Goal: Task Accomplishment & Management: Complete application form

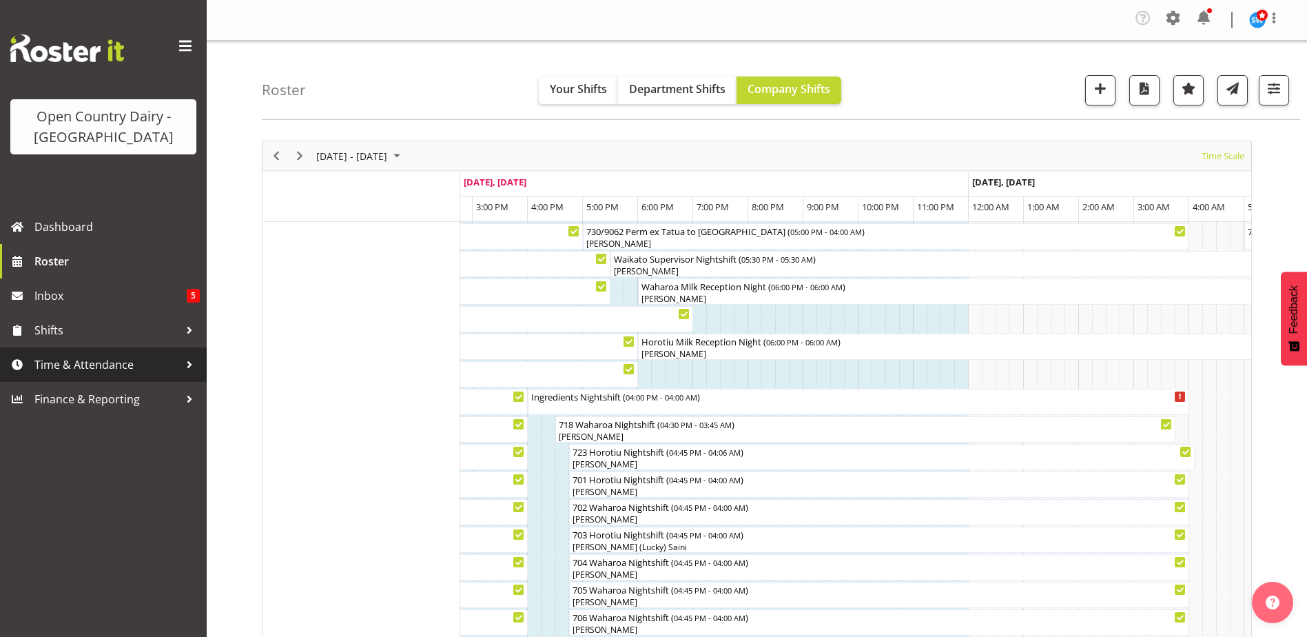
click at [74, 359] on span "Time & Attendance" at bounding box center [106, 364] width 145 height 21
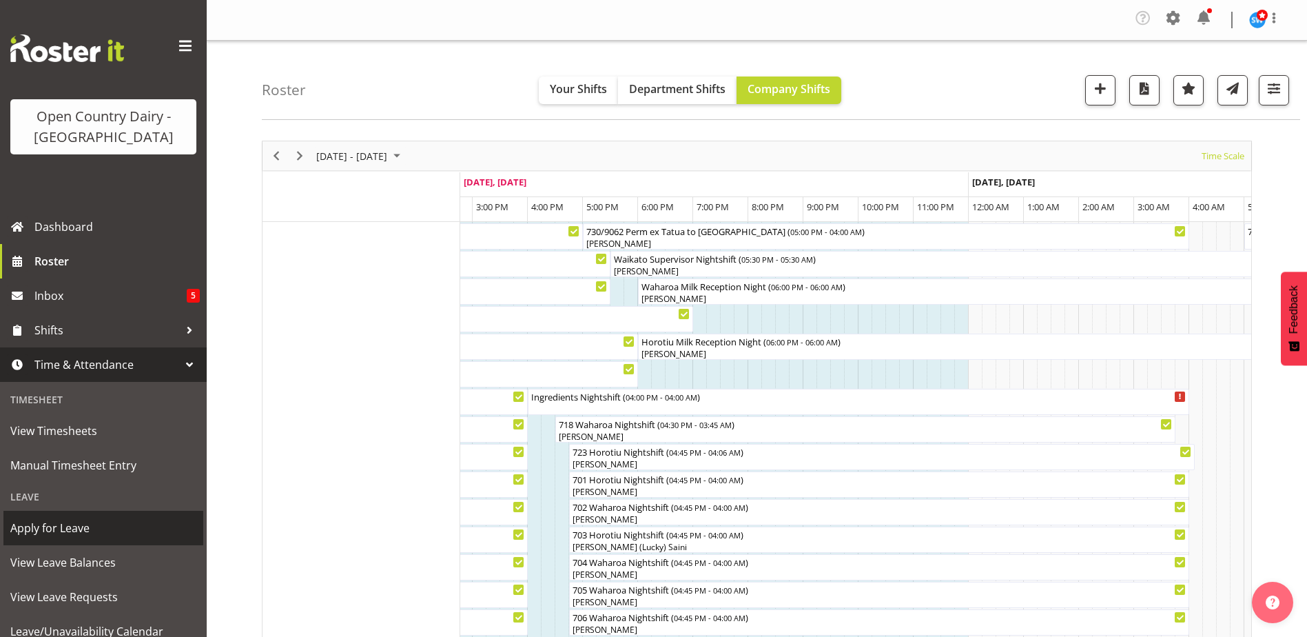
click at [72, 528] on span "Apply for Leave" at bounding box center [103, 528] width 186 height 21
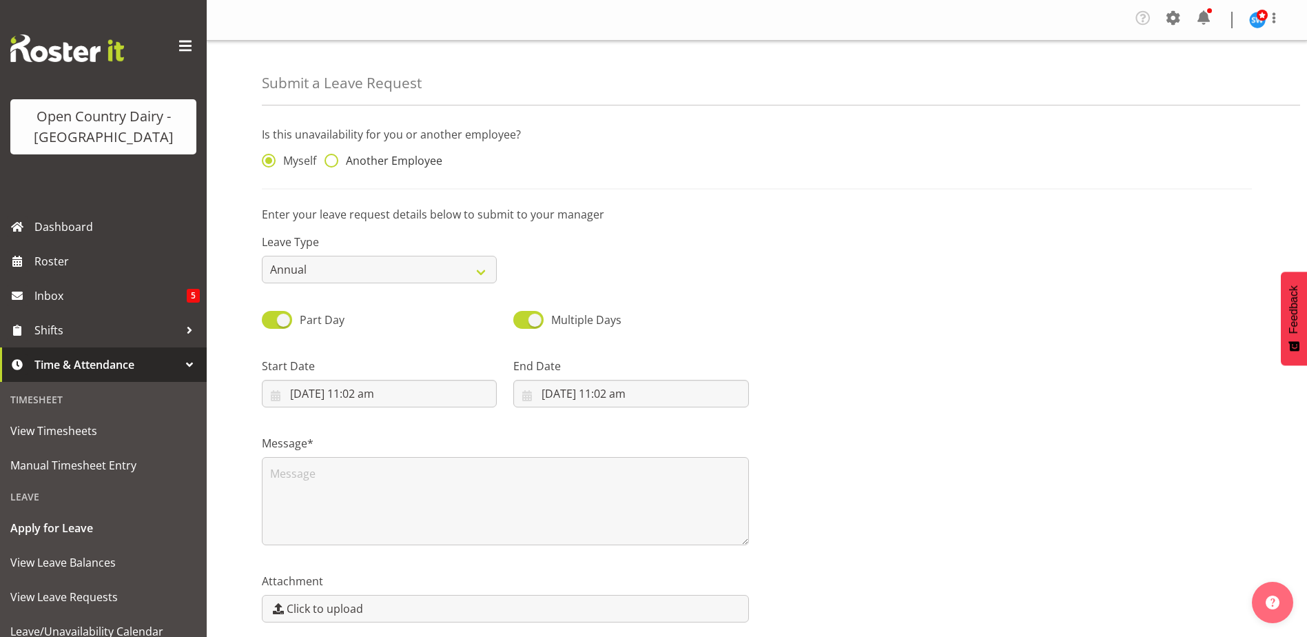
click at [336, 161] on span at bounding box center [332, 161] width 14 height 14
click at [334, 161] on input "Another Employee" at bounding box center [329, 160] width 9 height 9
radio input "true"
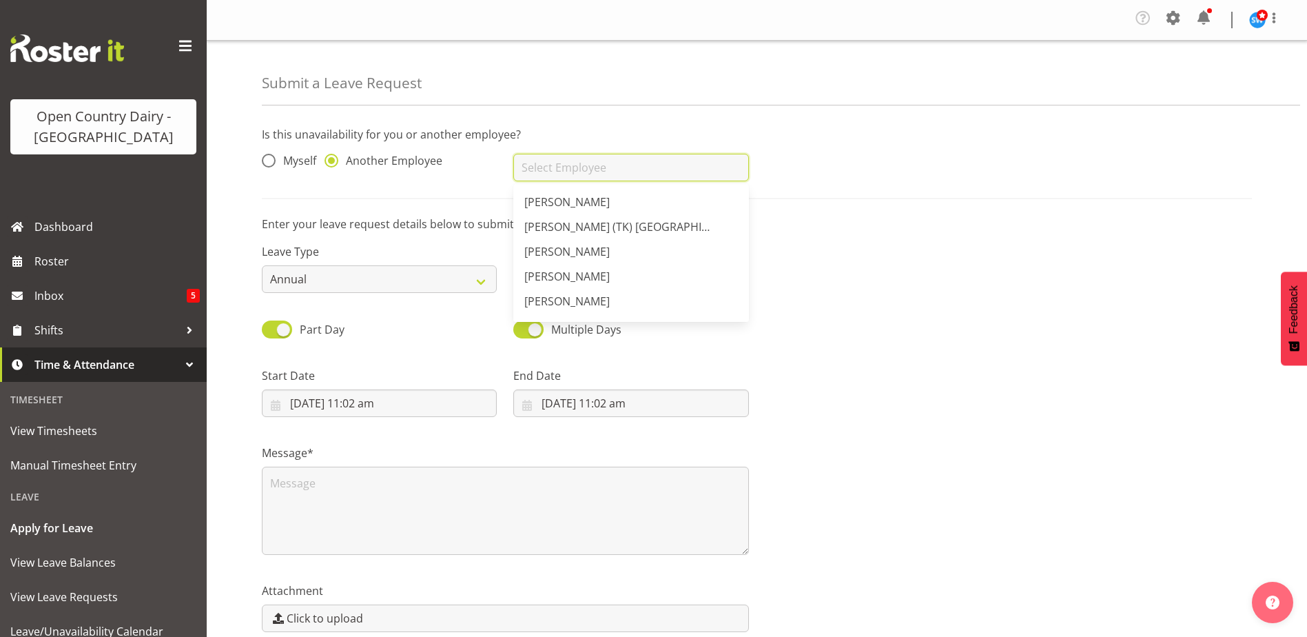
click at [557, 161] on input "text" at bounding box center [630, 168] width 235 height 28
click at [560, 265] on link "[PERSON_NAME]" at bounding box center [630, 276] width 235 height 25
type input "[PERSON_NAME]"
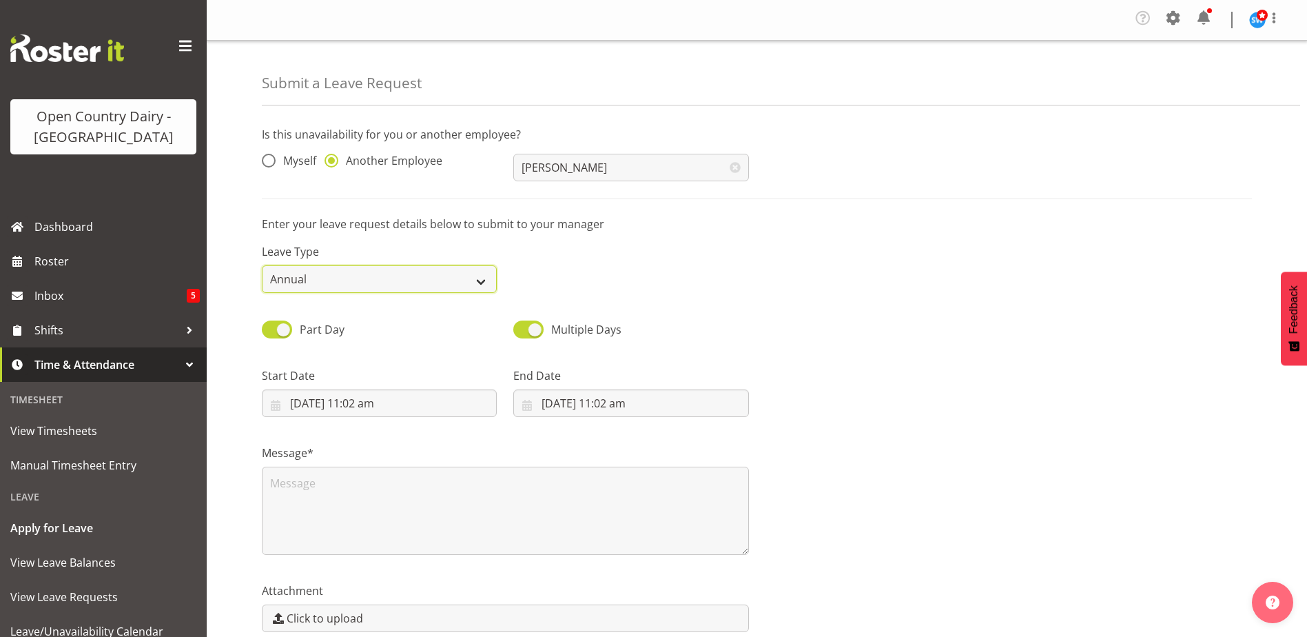
click at [476, 278] on select "Annual Sick Leave Without Pay Bereavement Domestic Violence Parental Jury Servi…" at bounding box center [379, 279] width 235 height 28
select select "Sick"
click at [262, 265] on select "Annual Sick Leave Without Pay Bereavement Domestic Violence Parental Jury Servi…" at bounding box center [379, 279] width 235 height 28
click at [365, 404] on input "8/09/2025, 11:02 am" at bounding box center [379, 403] width 235 height 28
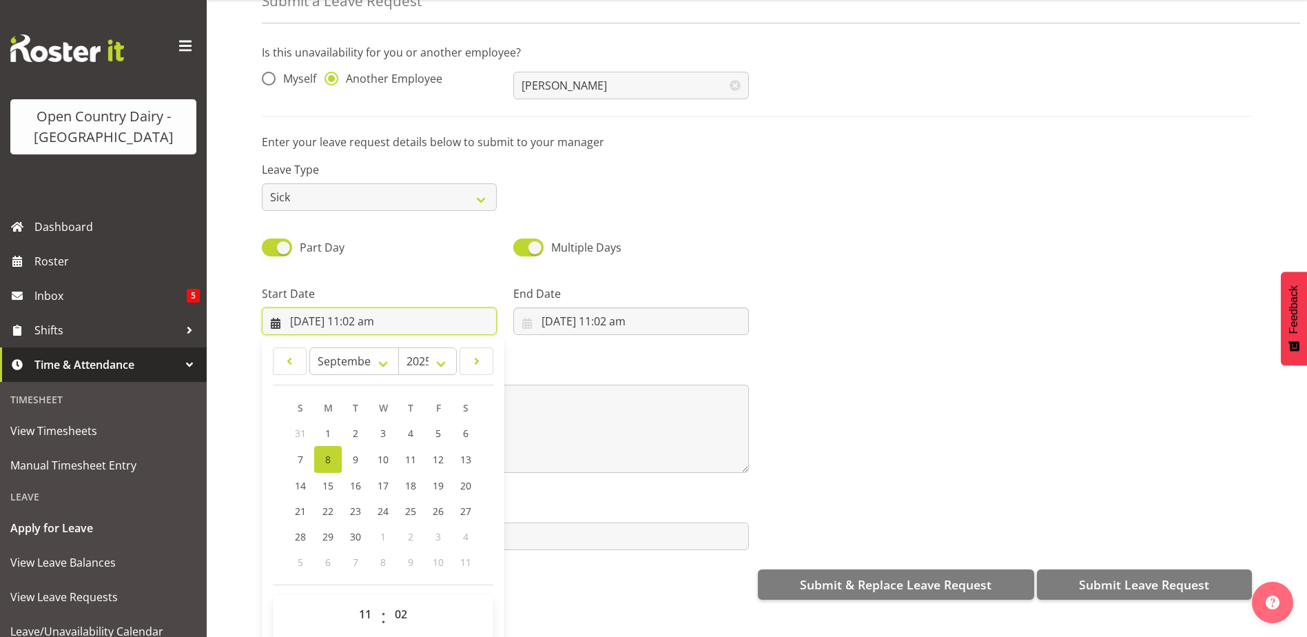
scroll to position [65, 0]
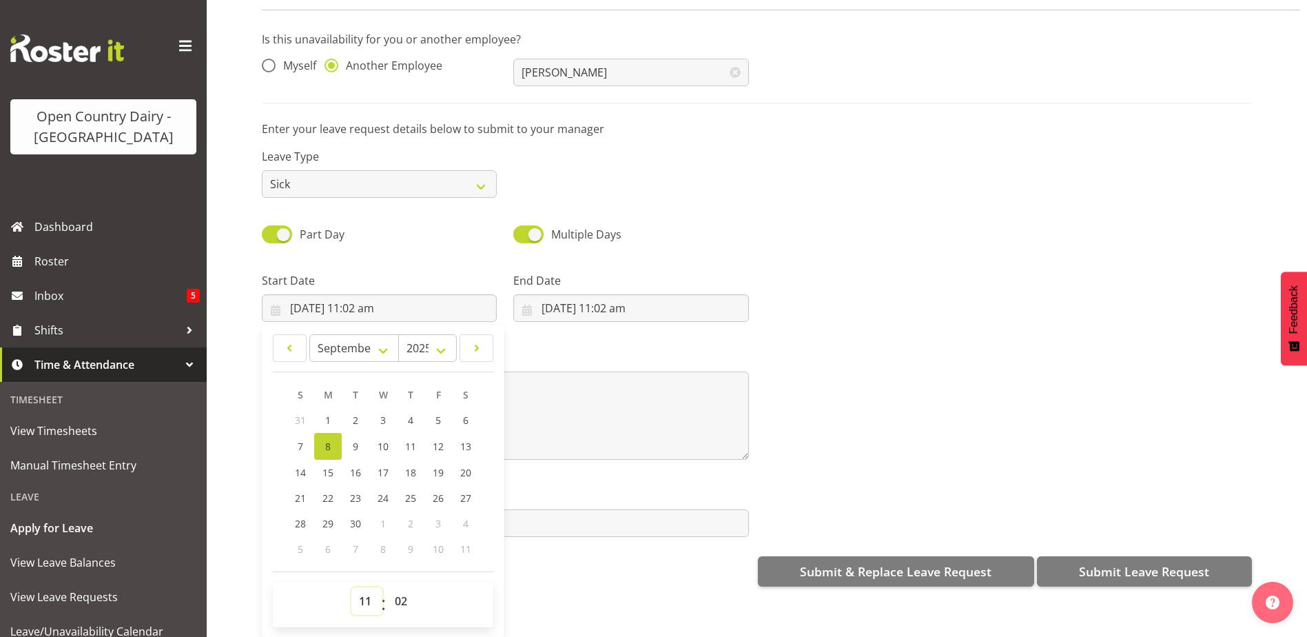
click at [361, 587] on select "00 01 02 03 04 05 06 07 08 09 10 11 12 13 14 15 16 17 18 19 20 21 22 23" at bounding box center [366, 601] width 31 height 28
select select "17"
click at [351, 587] on select "00 01 02 03 04 05 06 07 08 09 10 11 12 13 14 15 16 17 18 19 20 21 22 23" at bounding box center [366, 601] width 31 height 28
type input "8/09/2025, 5:02 pm"
click at [407, 597] on select "00 01 02 03 04 05 06 07 08 09 10 11 12 13 14 15 16 17 18 19 20 21 22 23 24 25 2…" at bounding box center [402, 601] width 31 height 28
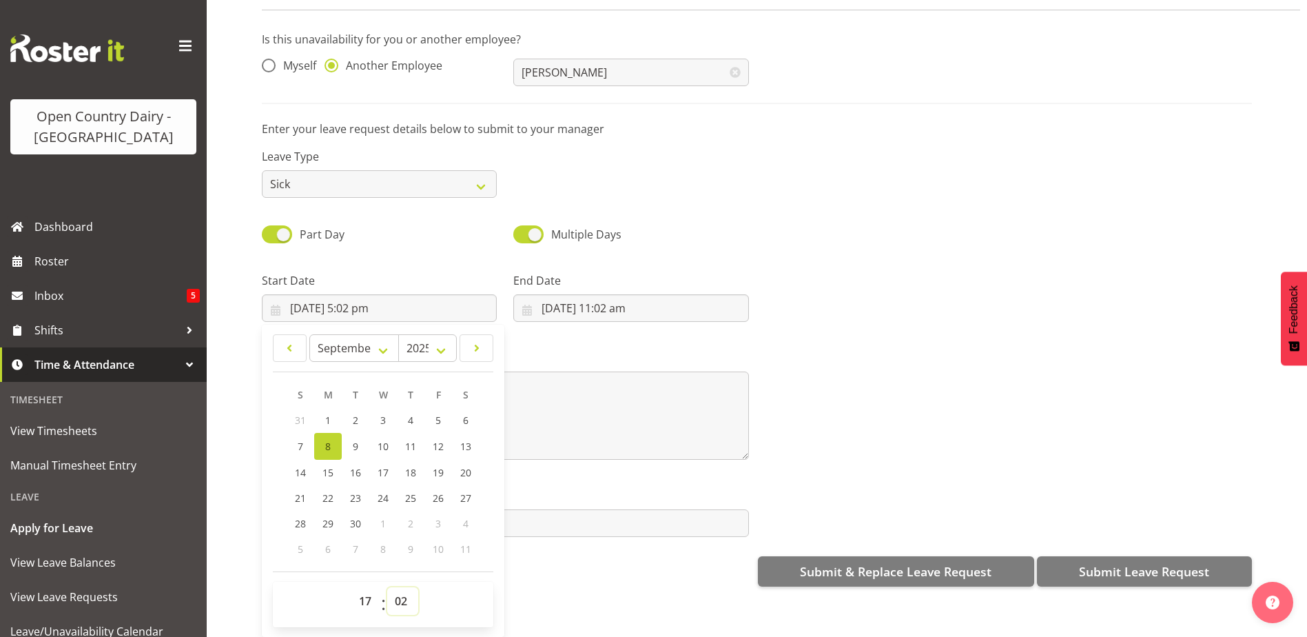
select select "0"
click at [387, 587] on select "00 01 02 03 04 05 06 07 08 09 10 11 12 13 14 15 16 17 18 19 20 21 22 23 24 25 2…" at bounding box center [402, 601] width 31 height 28
type input "[DATE] 5:00 pm"
click at [599, 297] on input "8/09/2025, 11:02 am" at bounding box center [630, 308] width 235 height 28
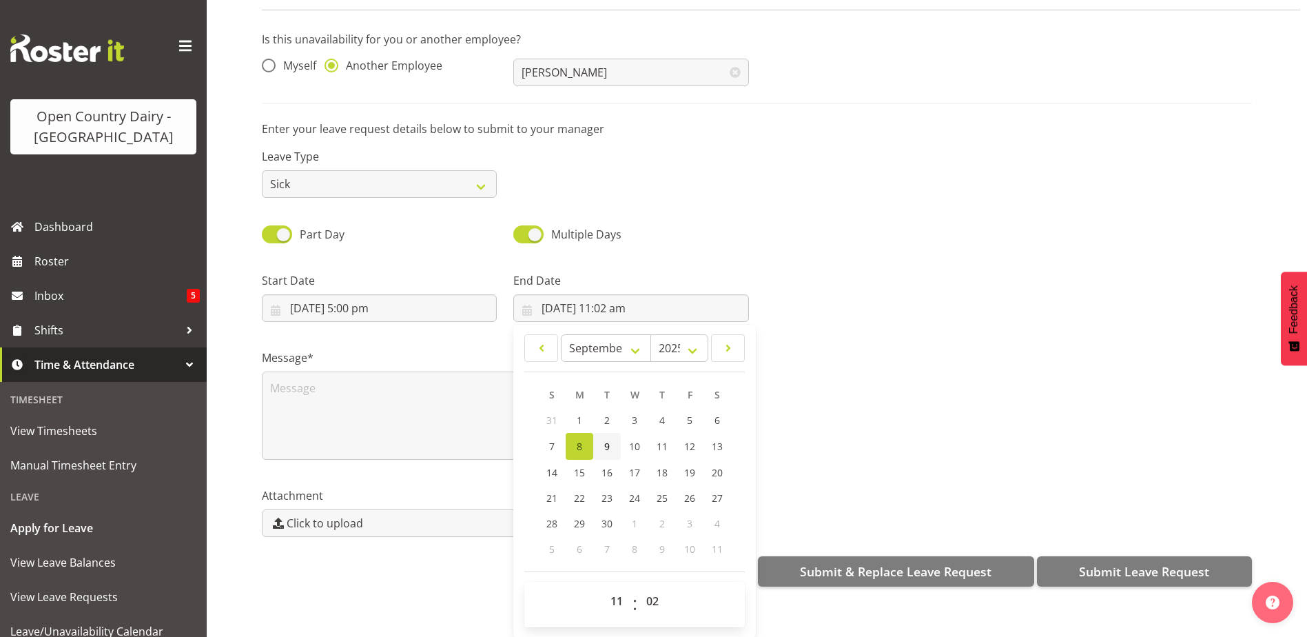
drag, startPoint x: 605, startPoint y: 431, endPoint x: 602, endPoint y: 553, distance: 122.7
click at [605, 440] on span "9" at bounding box center [607, 446] width 6 height 13
type input "9/09/2025, 11:02 am"
click at [611, 589] on select "00 01 02 03 04 05 06 07 08 09 10 11 12 13 14 15 16 17 18 19 20 21 22 23" at bounding box center [618, 601] width 31 height 28
select select "4"
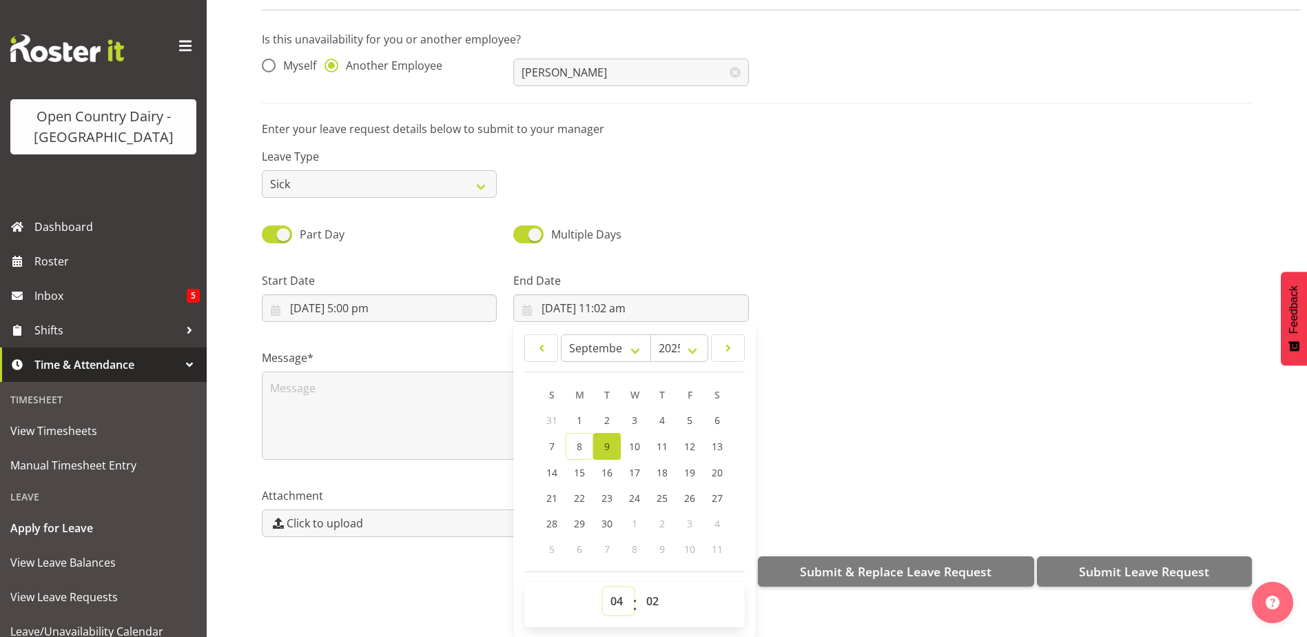
click at [603, 587] on select "00 01 02 03 04 05 06 07 08 09 10 11 12 13 14 15 16 17 18 19 20 21 22 23" at bounding box center [618, 601] width 31 height 28
type input "9/09/2025, 4:02 am"
click at [653, 588] on select "00 01 02 03 04 05 06 07 08 09 10 11 12 13 14 15 16 17 18 19 20 21 22 23 24 25 2…" at bounding box center [654, 601] width 31 height 28
select select "0"
click at [639, 587] on select "00 01 02 03 04 05 06 07 08 09 10 11 12 13 14 15 16 17 18 19 20 21 22 23 24 25 2…" at bounding box center [654, 601] width 31 height 28
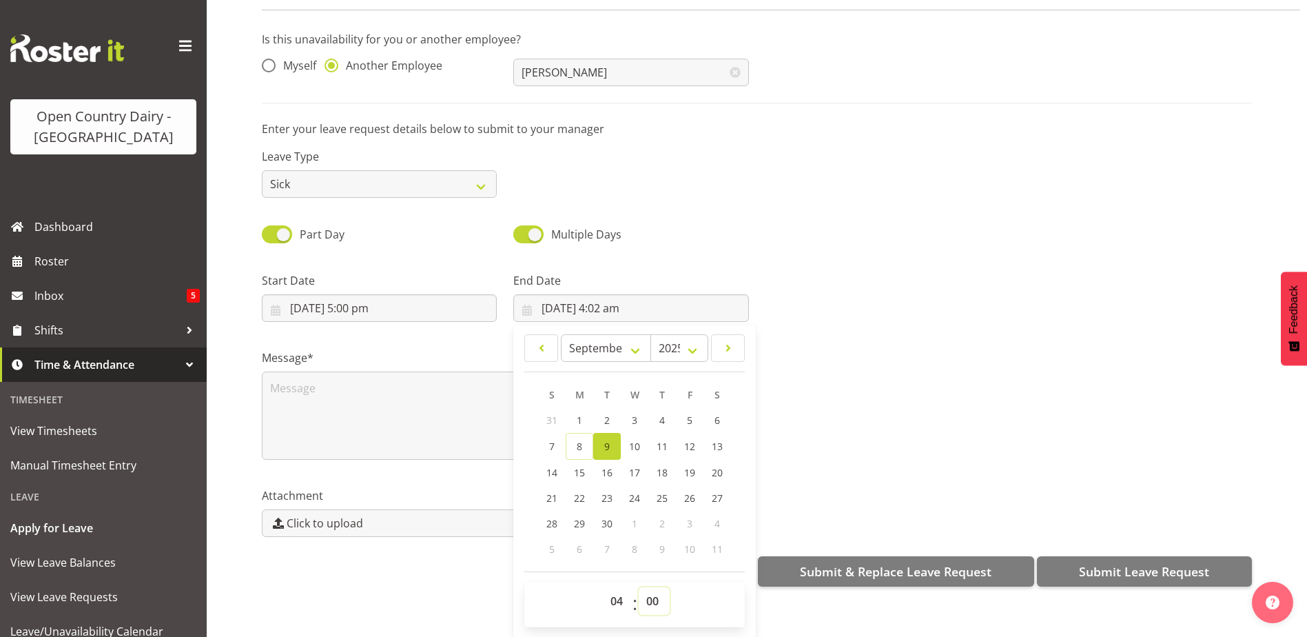
type input "[DATE] 4:00 am"
click at [362, 375] on textarea at bounding box center [505, 415] width 487 height 88
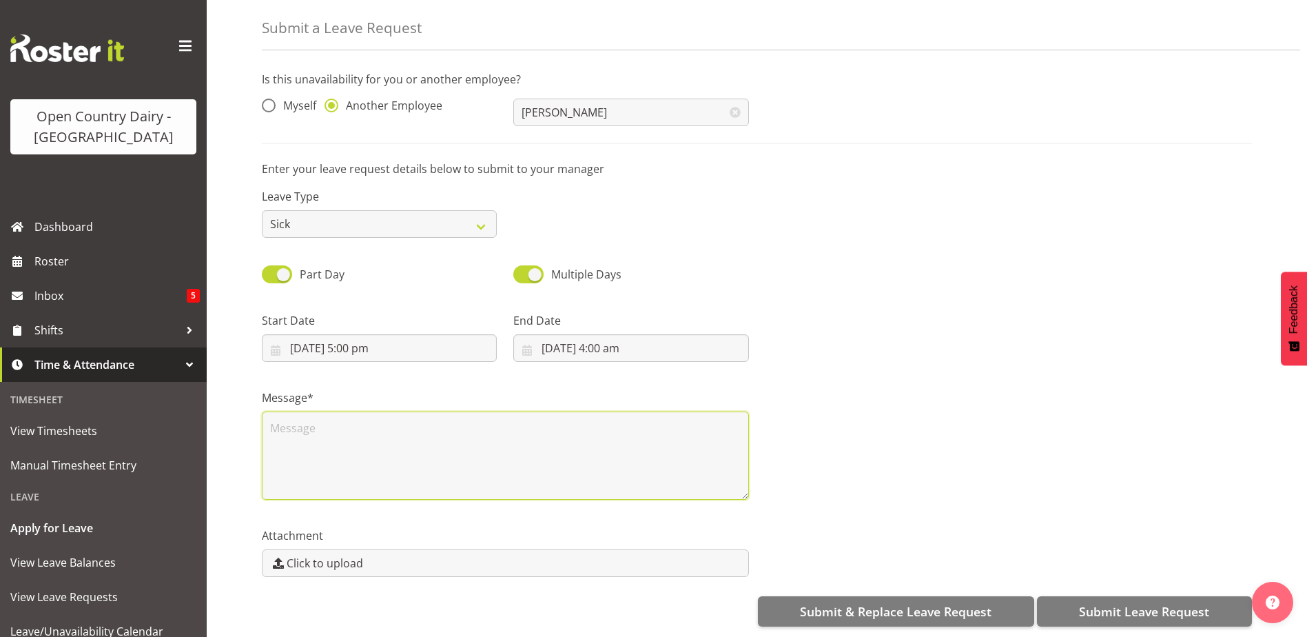
scroll to position [0, 0]
click at [290, 416] on textarea at bounding box center [505, 455] width 487 height 88
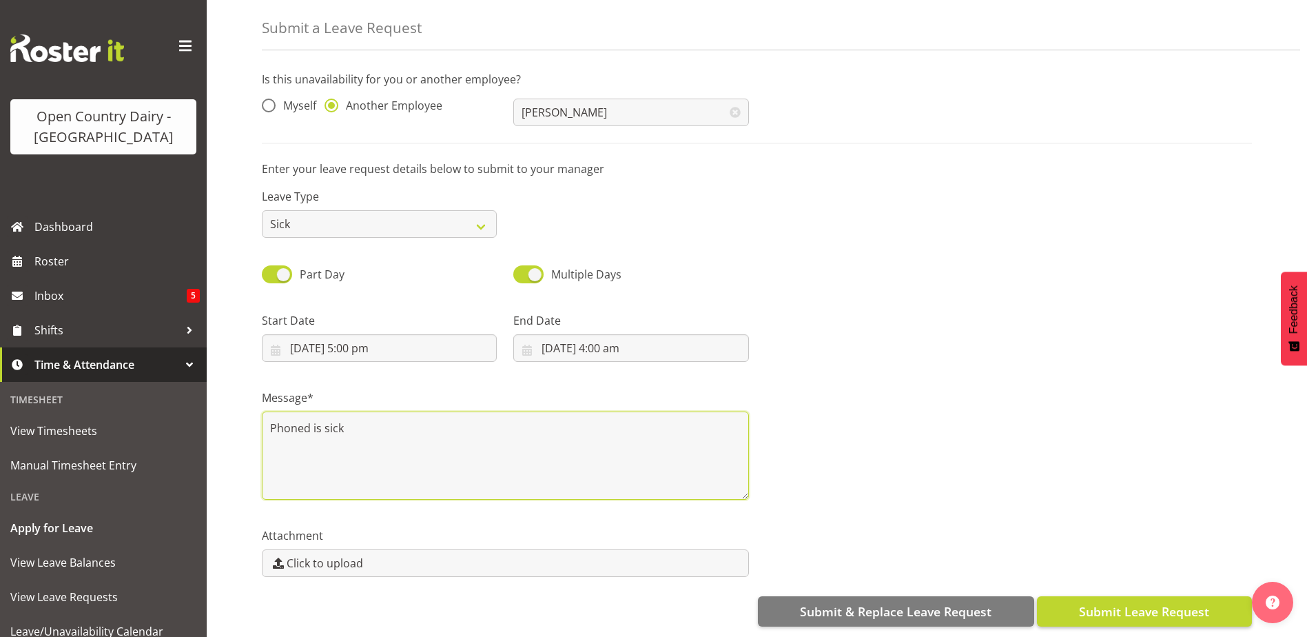
type textarea "Phoned is sick"
click at [1161, 602] on span "Submit Leave Request" at bounding box center [1144, 611] width 130 height 18
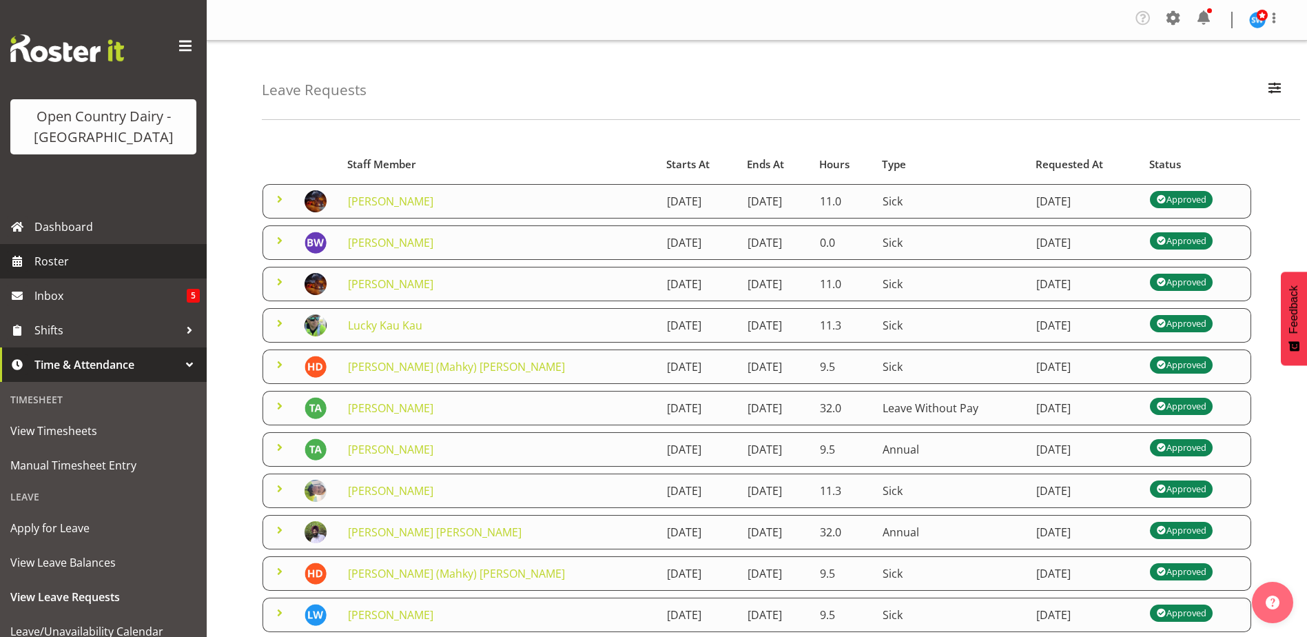
click at [60, 263] on span "Roster" at bounding box center [116, 261] width 165 height 21
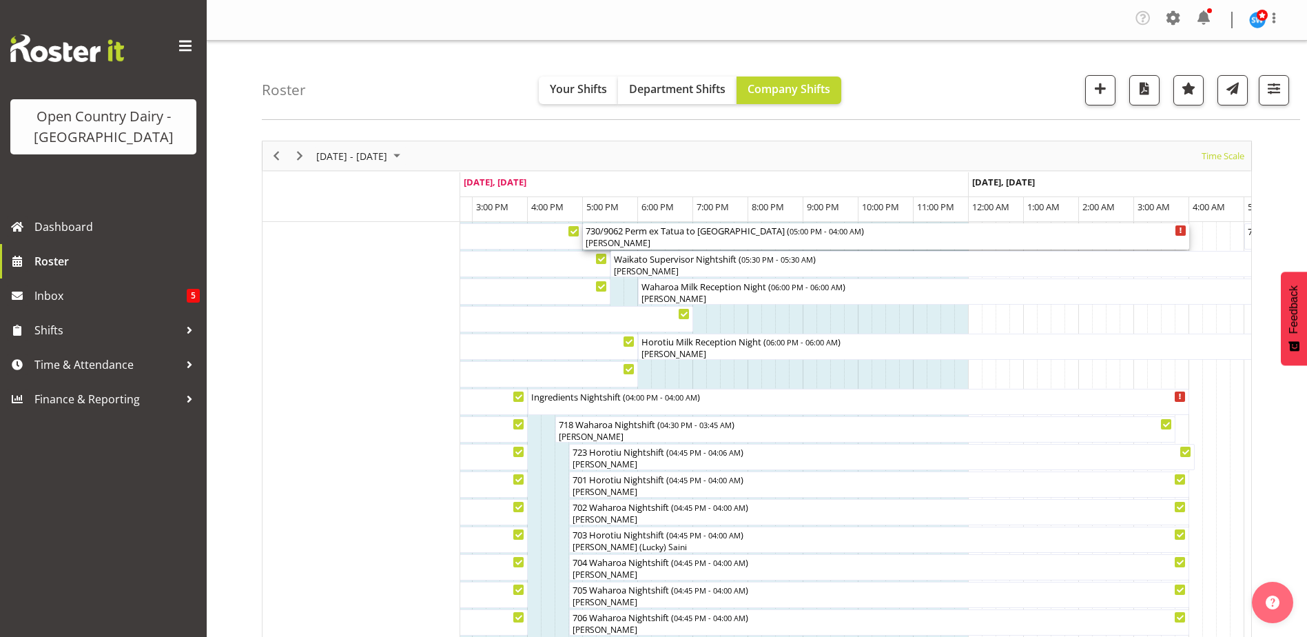
click at [638, 239] on div "[PERSON_NAME]" at bounding box center [886, 243] width 601 height 12
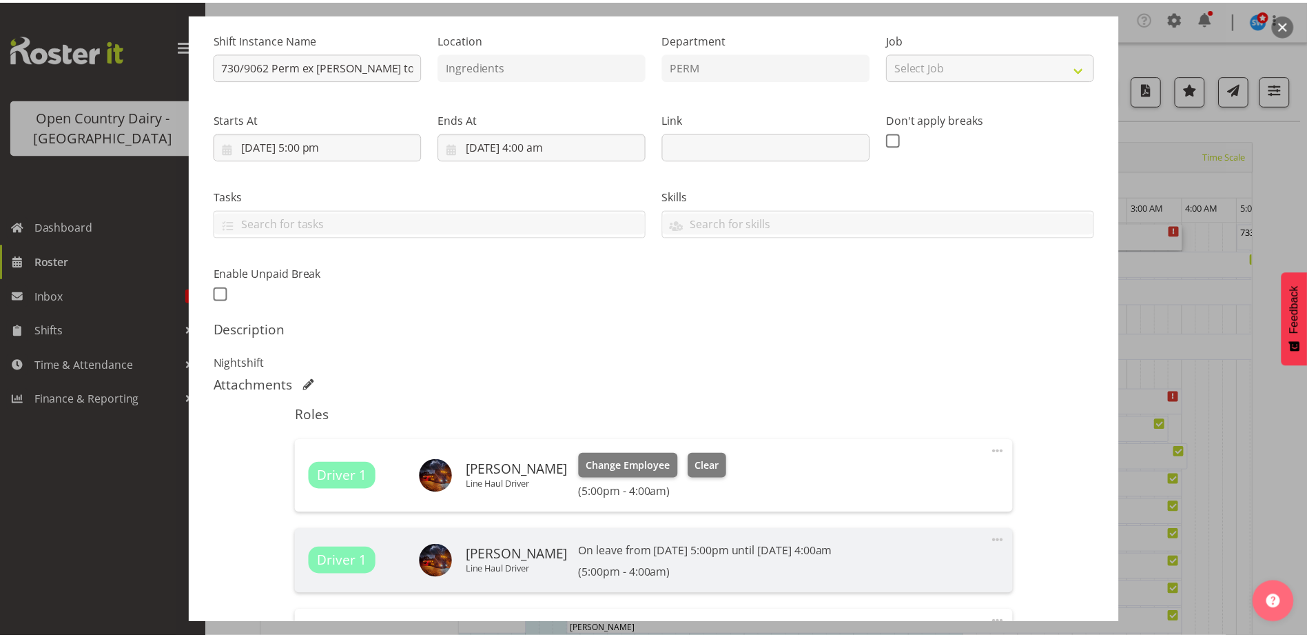
scroll to position [358, 0]
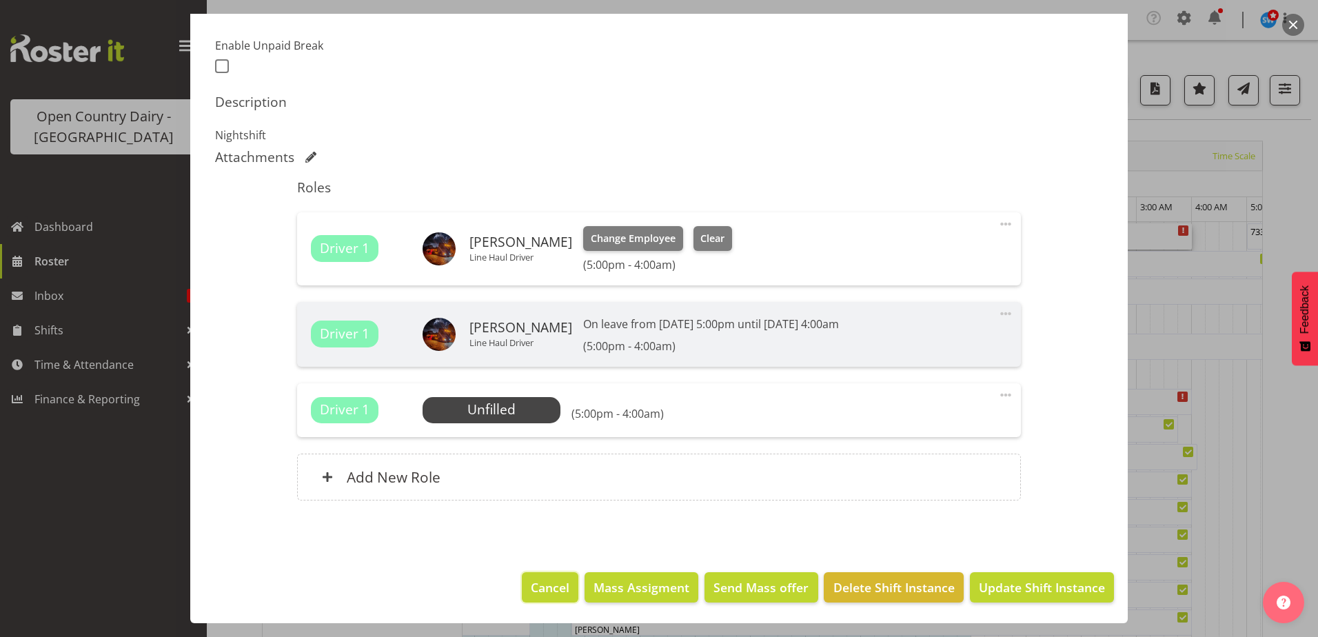
click at [549, 584] on span "Cancel" at bounding box center [550, 587] width 39 height 18
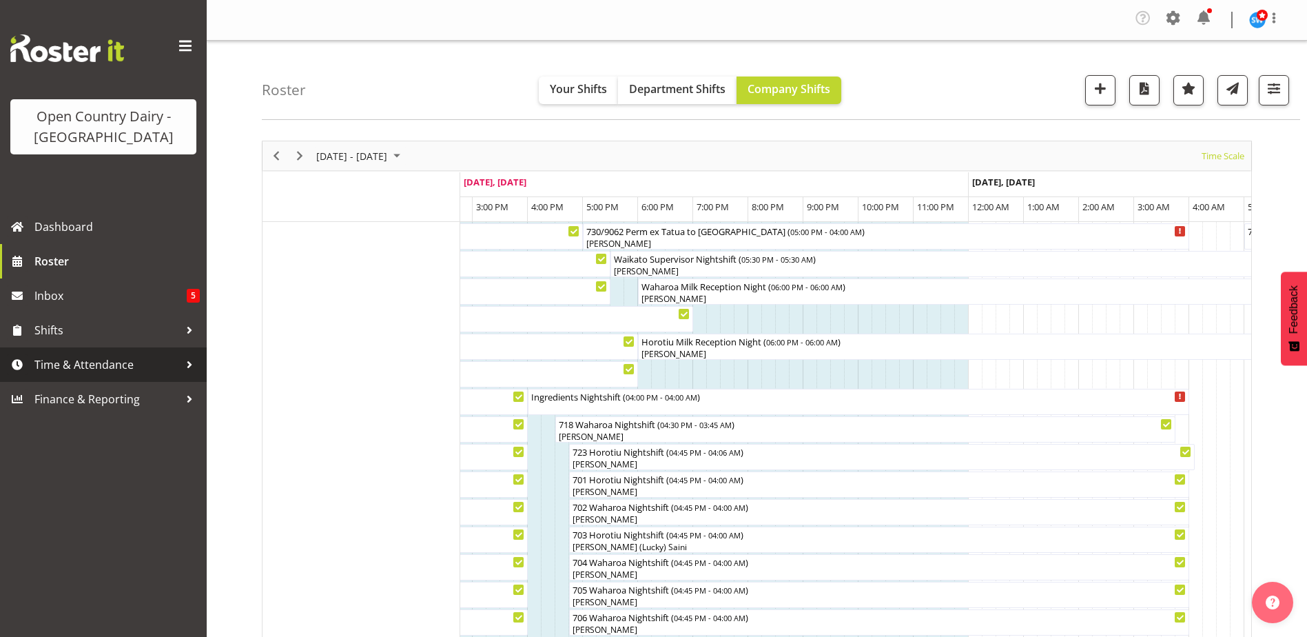
click at [76, 360] on span "Time & Attendance" at bounding box center [106, 364] width 145 height 21
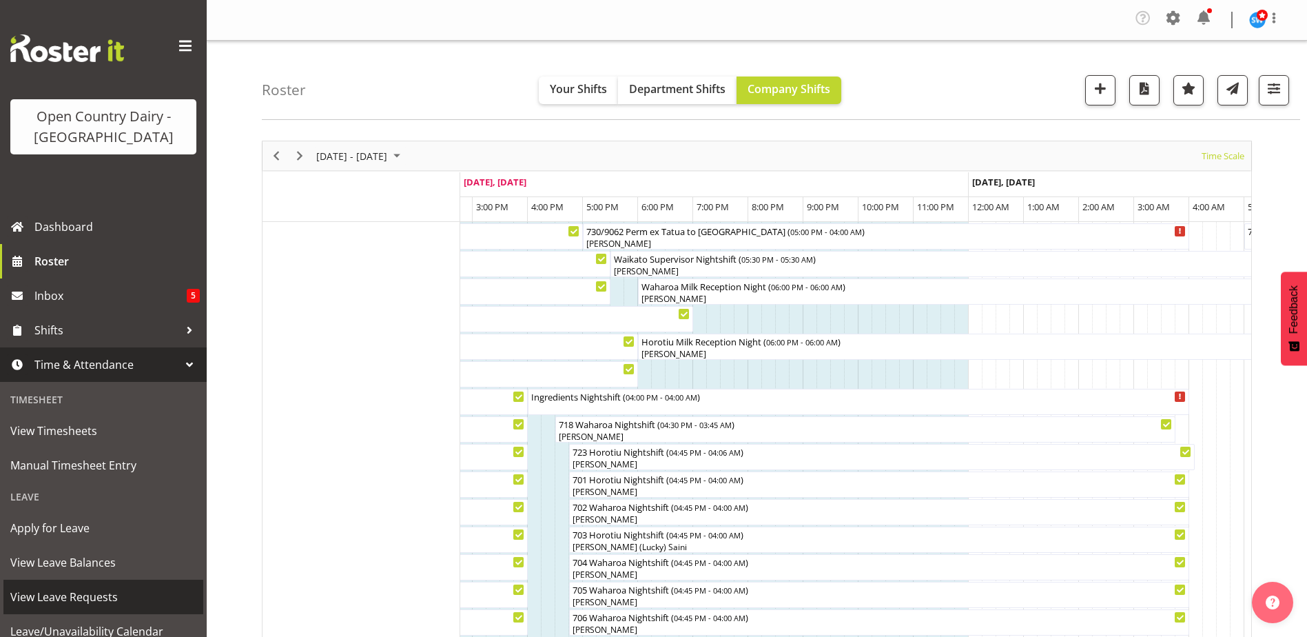
click at [61, 594] on span "View Leave Requests" at bounding box center [103, 596] width 186 height 21
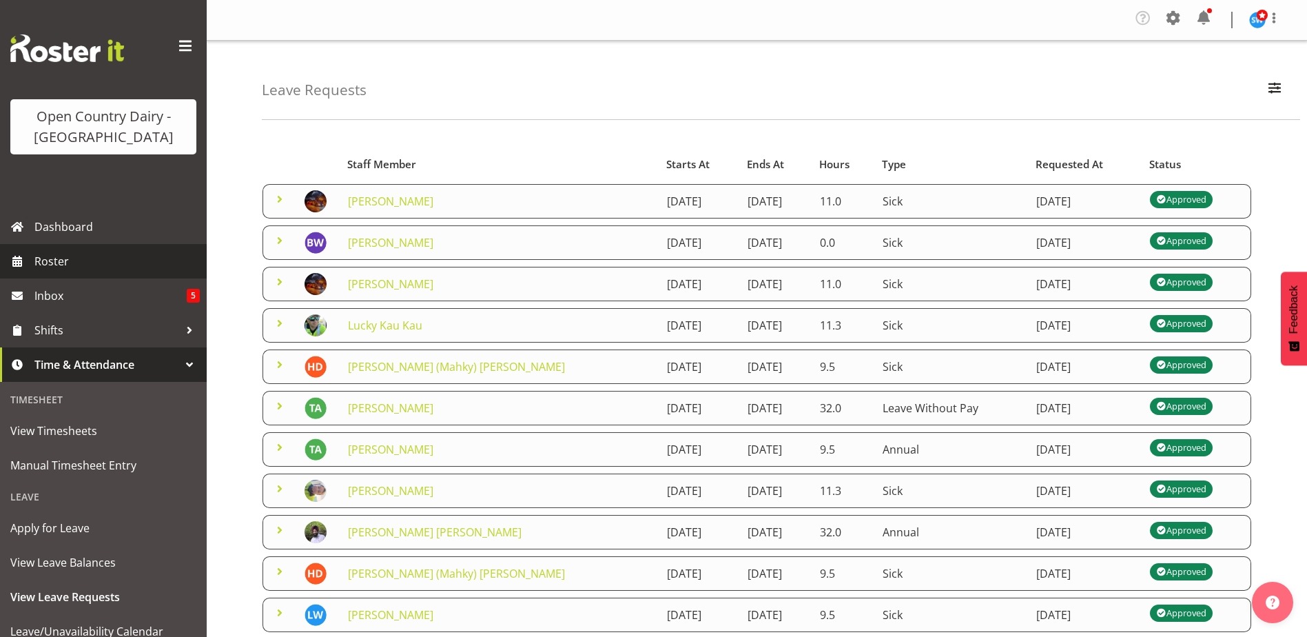
click at [57, 255] on span "Roster" at bounding box center [116, 261] width 165 height 21
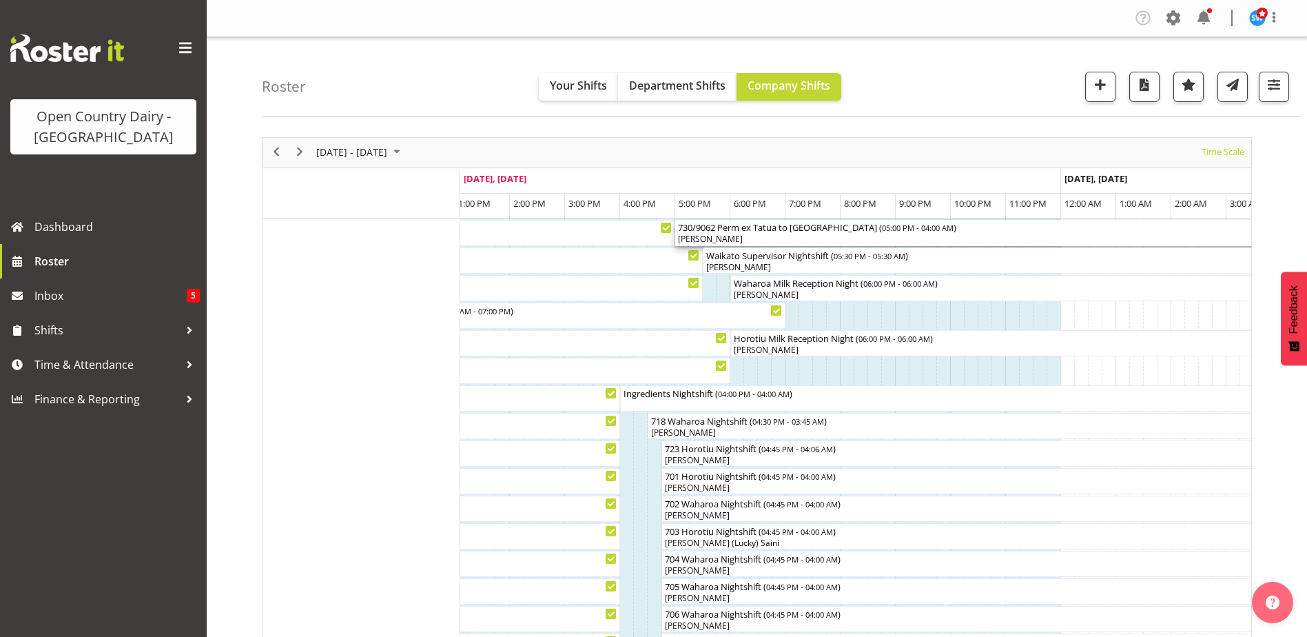
click at [713, 238] on div "[PERSON_NAME]" at bounding box center [978, 239] width 601 height 12
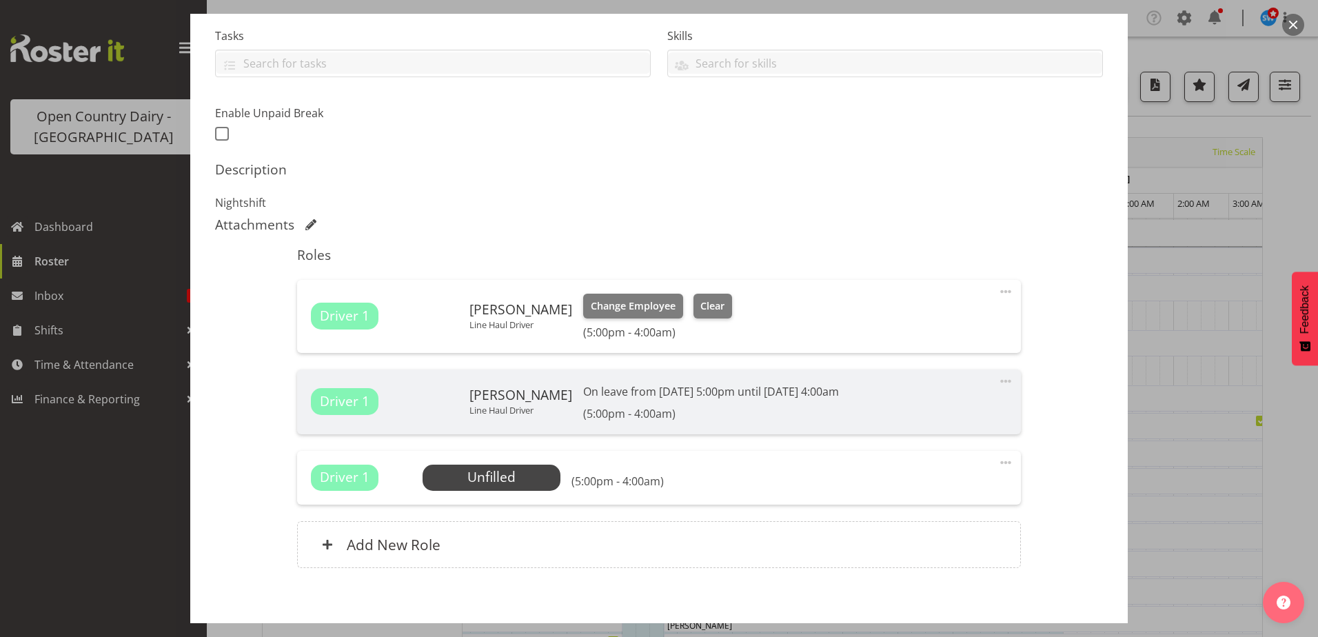
scroll to position [358, 0]
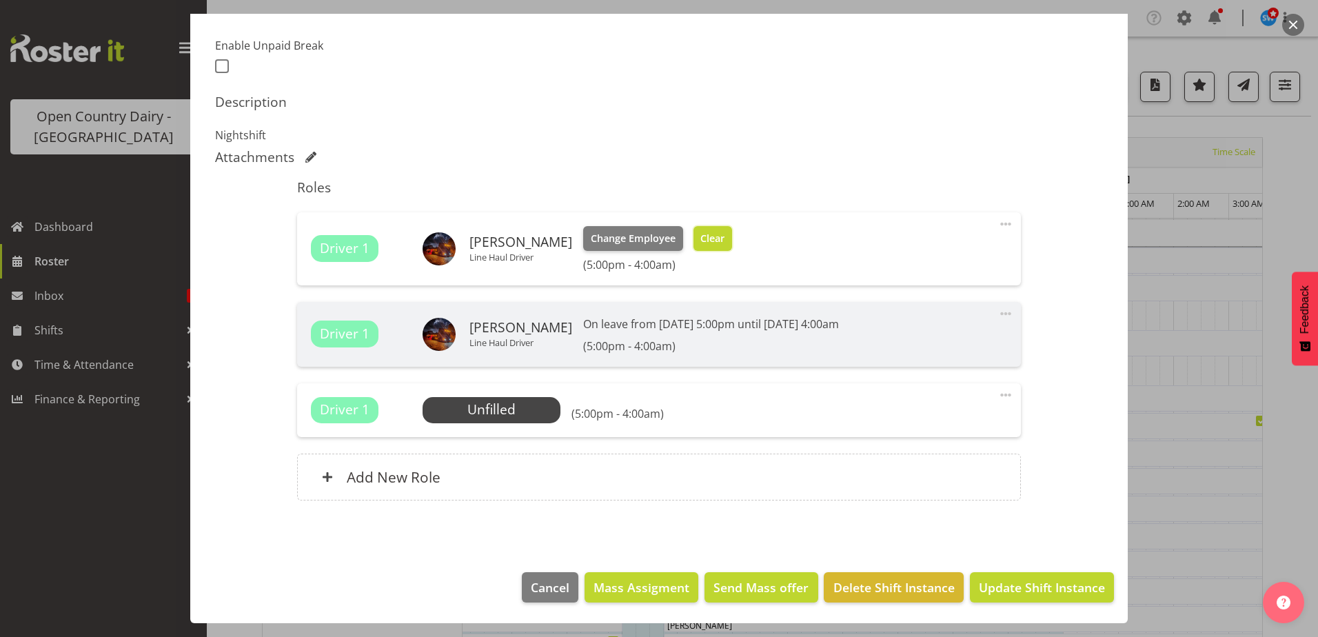
click at [700, 232] on span "Clear" at bounding box center [712, 238] width 24 height 15
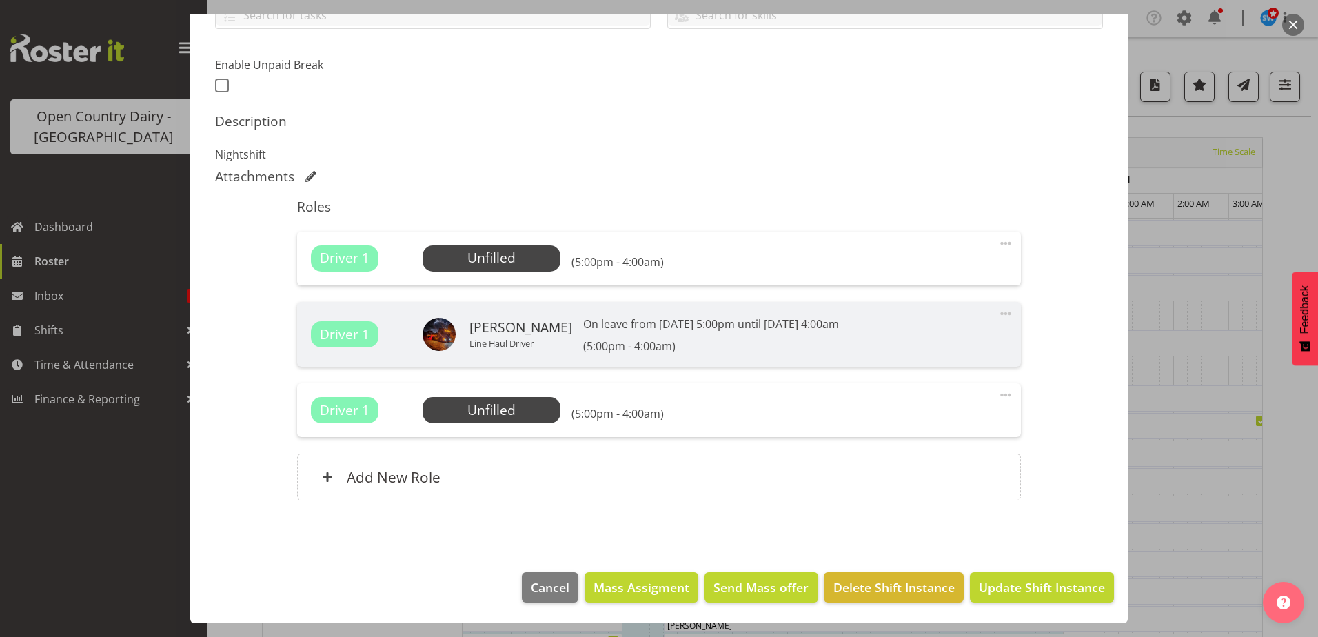
scroll to position [339, 0]
click at [1005, 584] on span "Update Shift Instance" at bounding box center [1042, 587] width 126 height 18
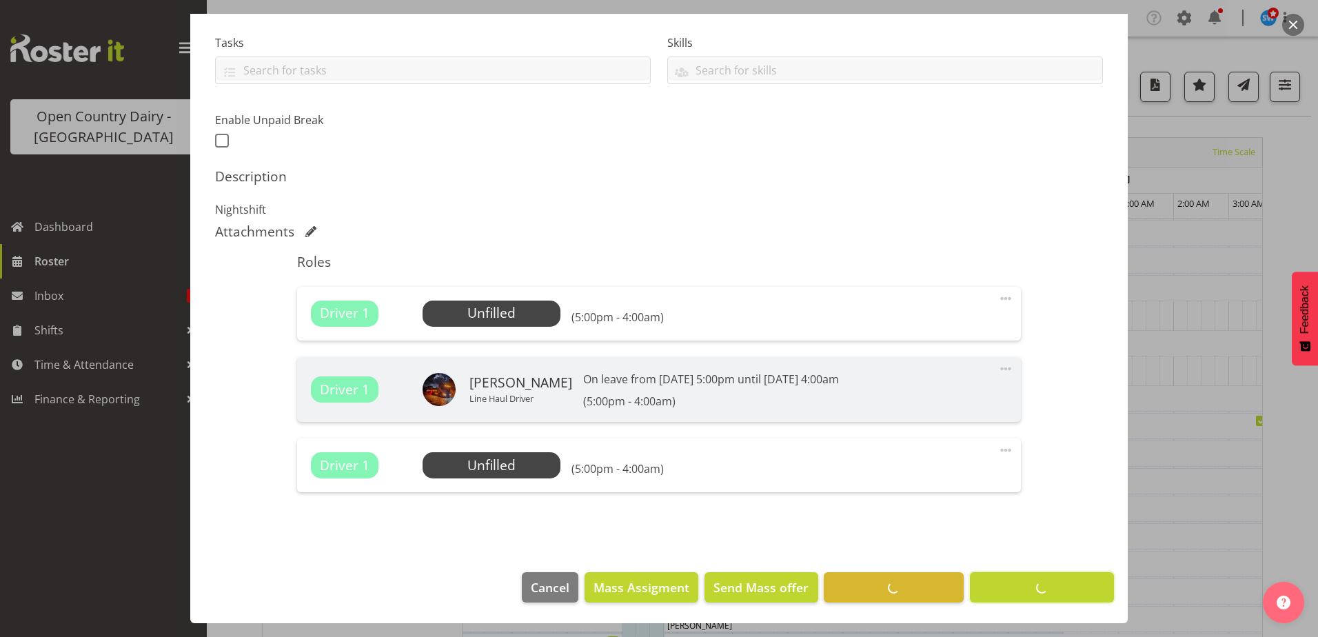
scroll to position [284, 0]
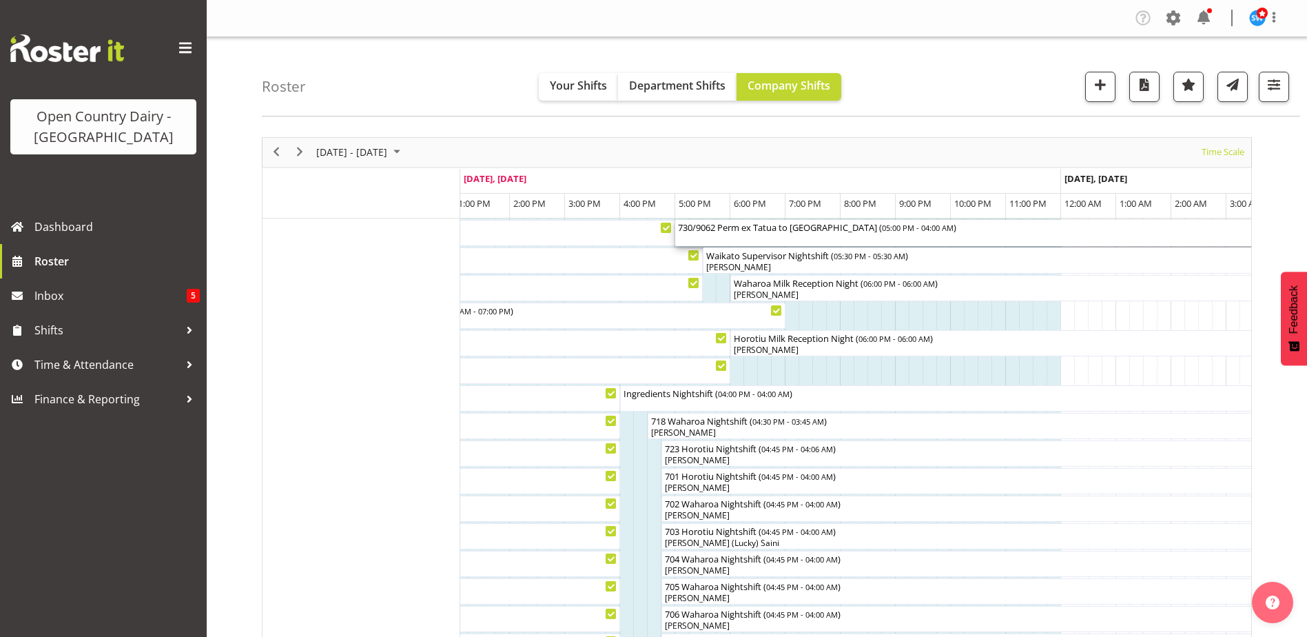
click at [775, 234] on div "730/9062 Perm ex Tatua to [GEOGRAPHIC_DATA] ( 05:00 PM - 04:00 AM )" at bounding box center [978, 227] width 601 height 14
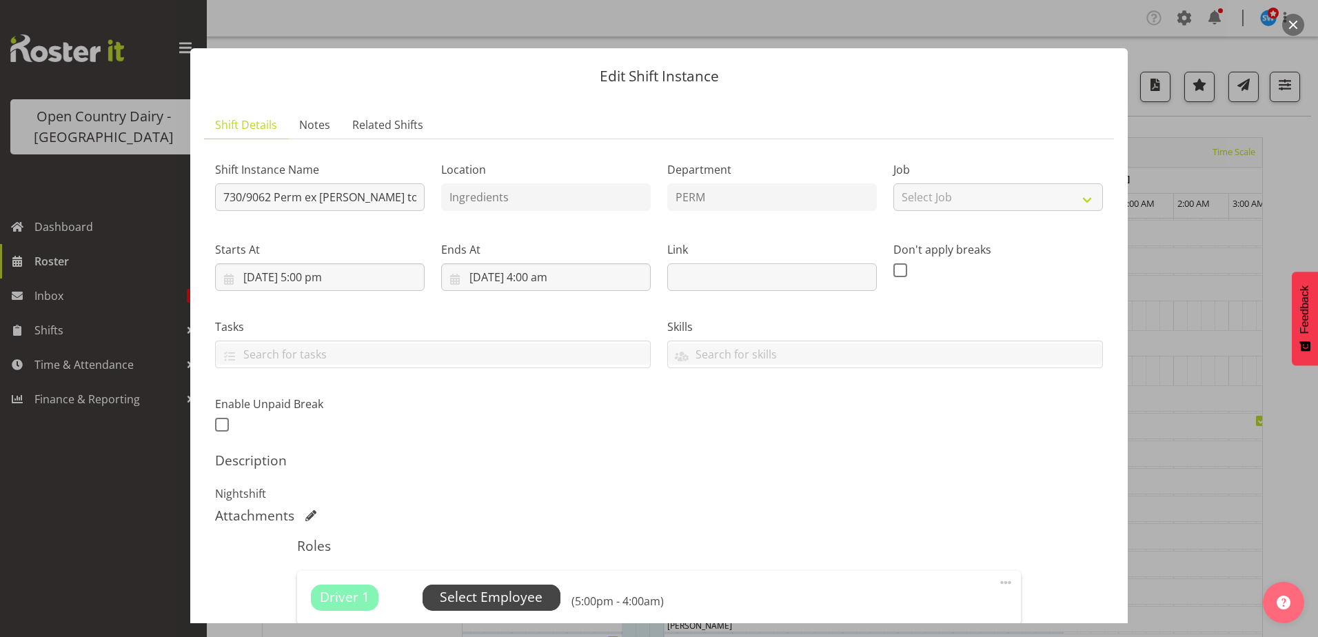
click at [504, 591] on span "Select Employee" at bounding box center [491, 597] width 103 height 20
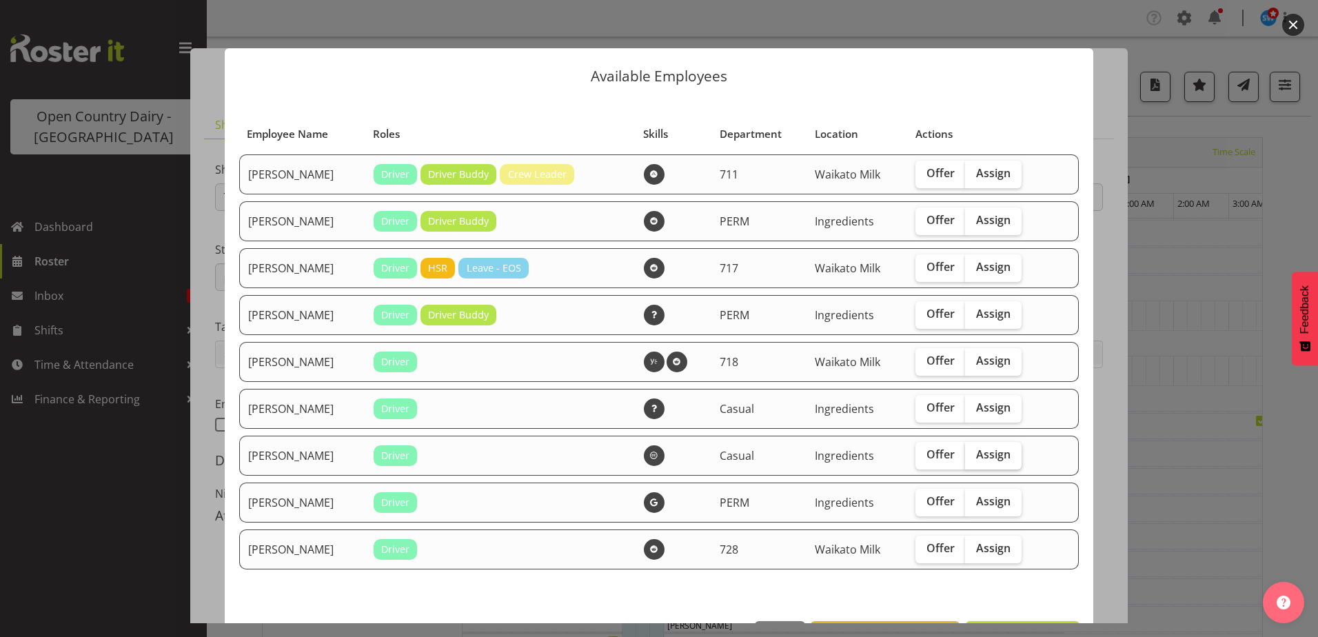
click at [987, 451] on span "Assign" at bounding box center [993, 454] width 34 height 14
click at [974, 451] on input "Assign" at bounding box center [969, 454] width 9 height 9
checkbox input "true"
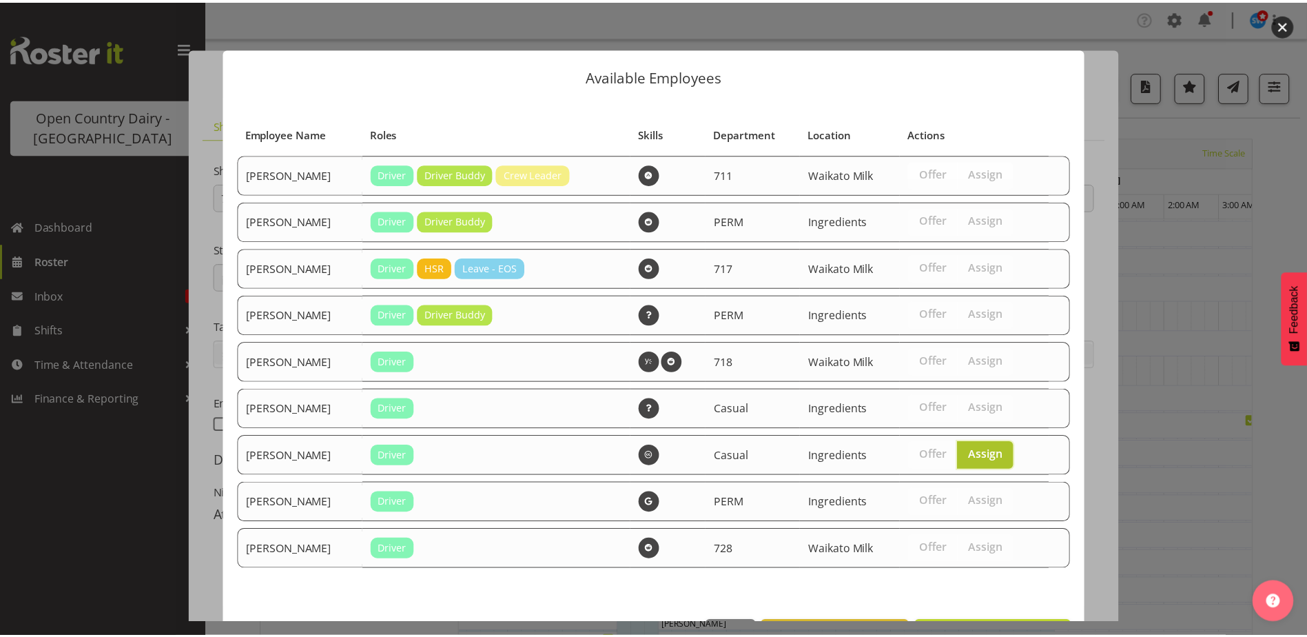
scroll to position [49, 0]
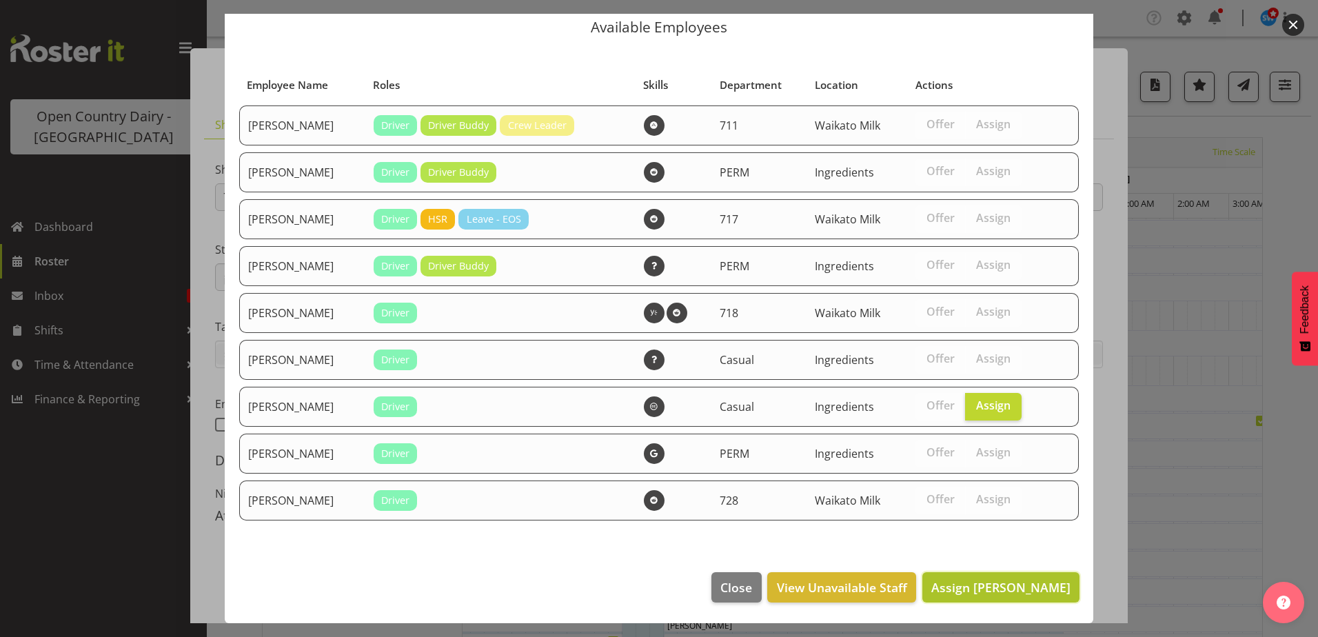
click at [1012, 588] on span "Assign [PERSON_NAME]" at bounding box center [1000, 587] width 139 height 17
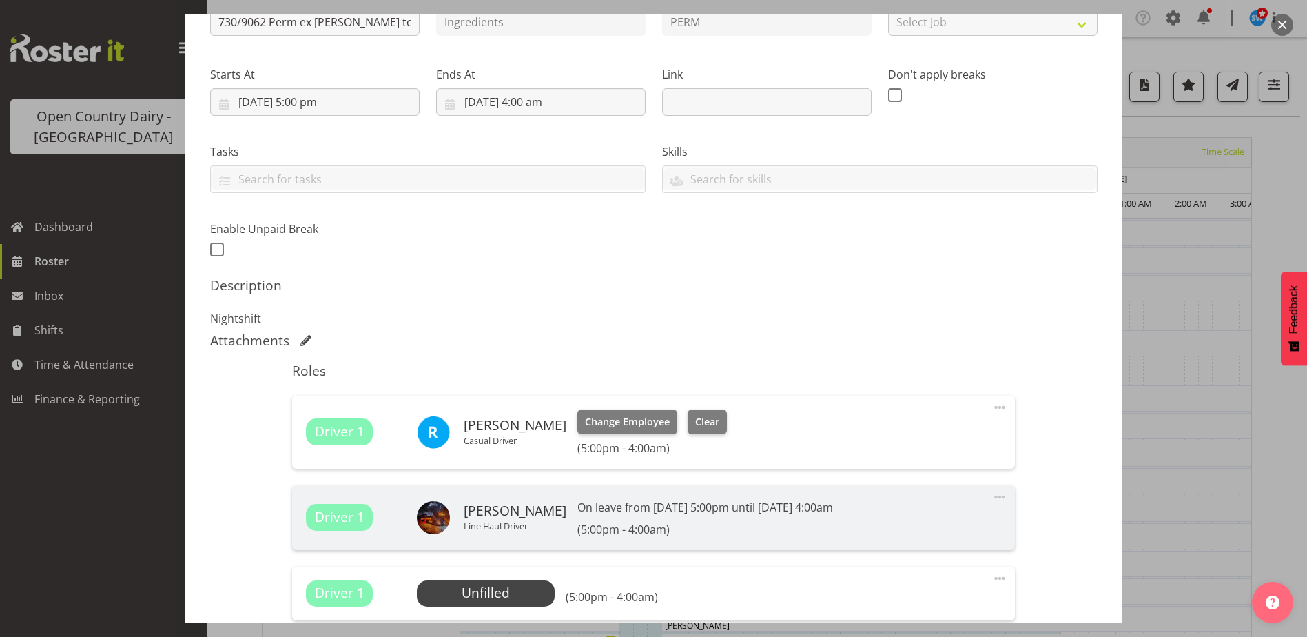
scroll to position [358, 0]
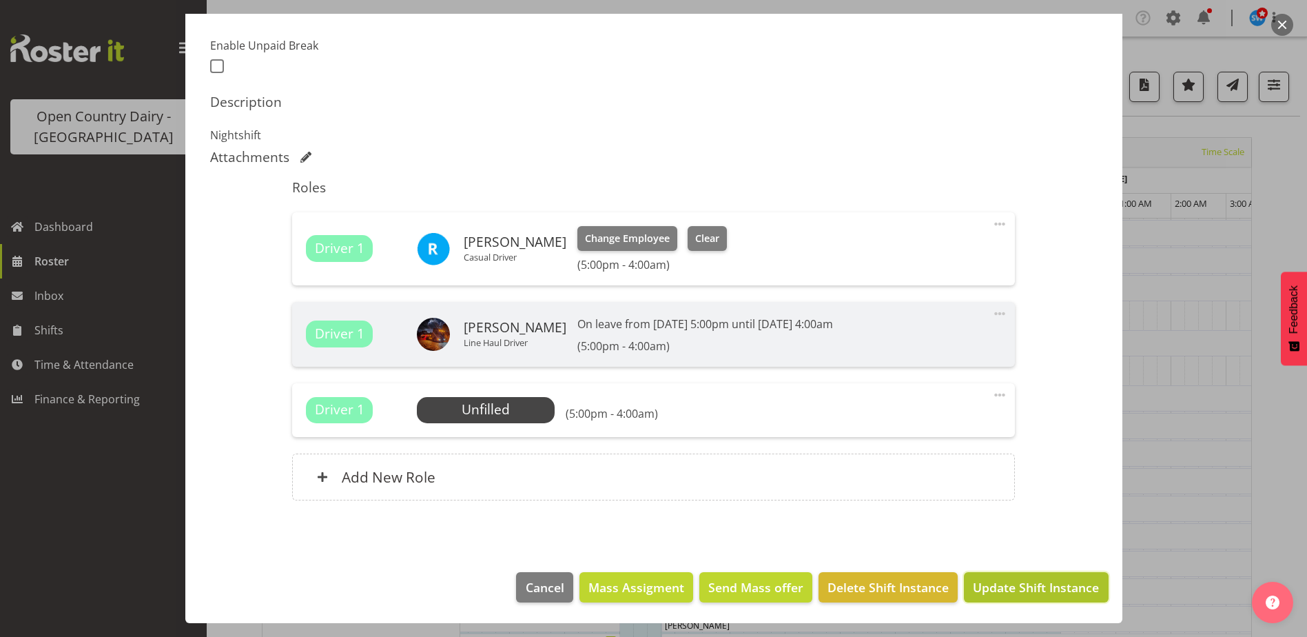
click at [1028, 587] on span "Update Shift Instance" at bounding box center [1036, 587] width 126 height 18
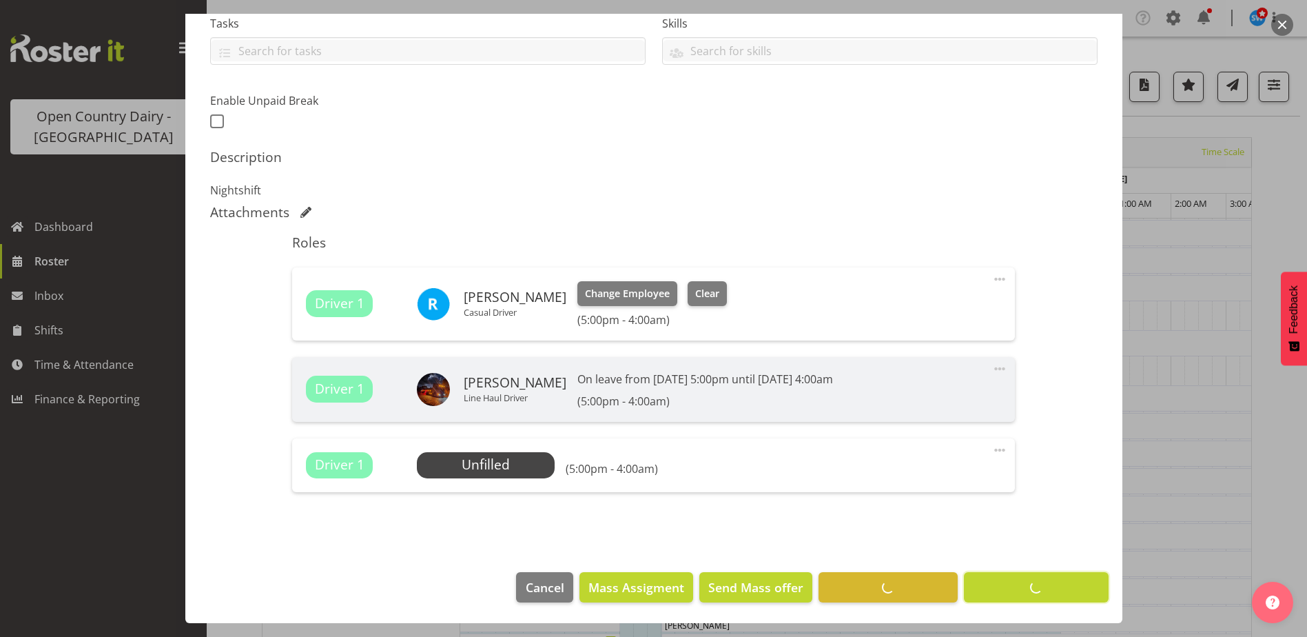
scroll to position [303, 0]
